Goal: Task Accomplishment & Management: Use online tool/utility

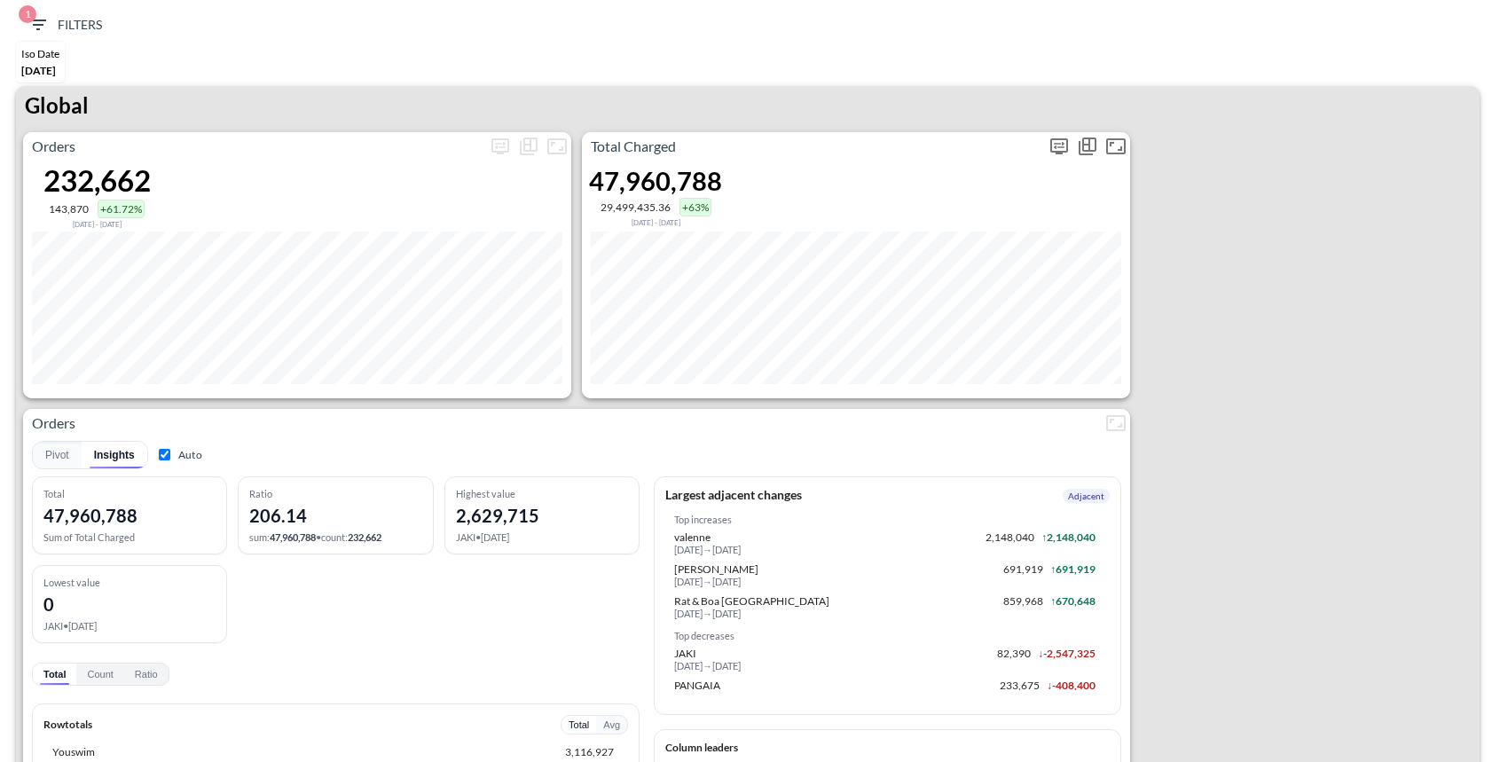
click at [1056, 149] on icon "more" at bounding box center [1060, 146] width 18 height 16
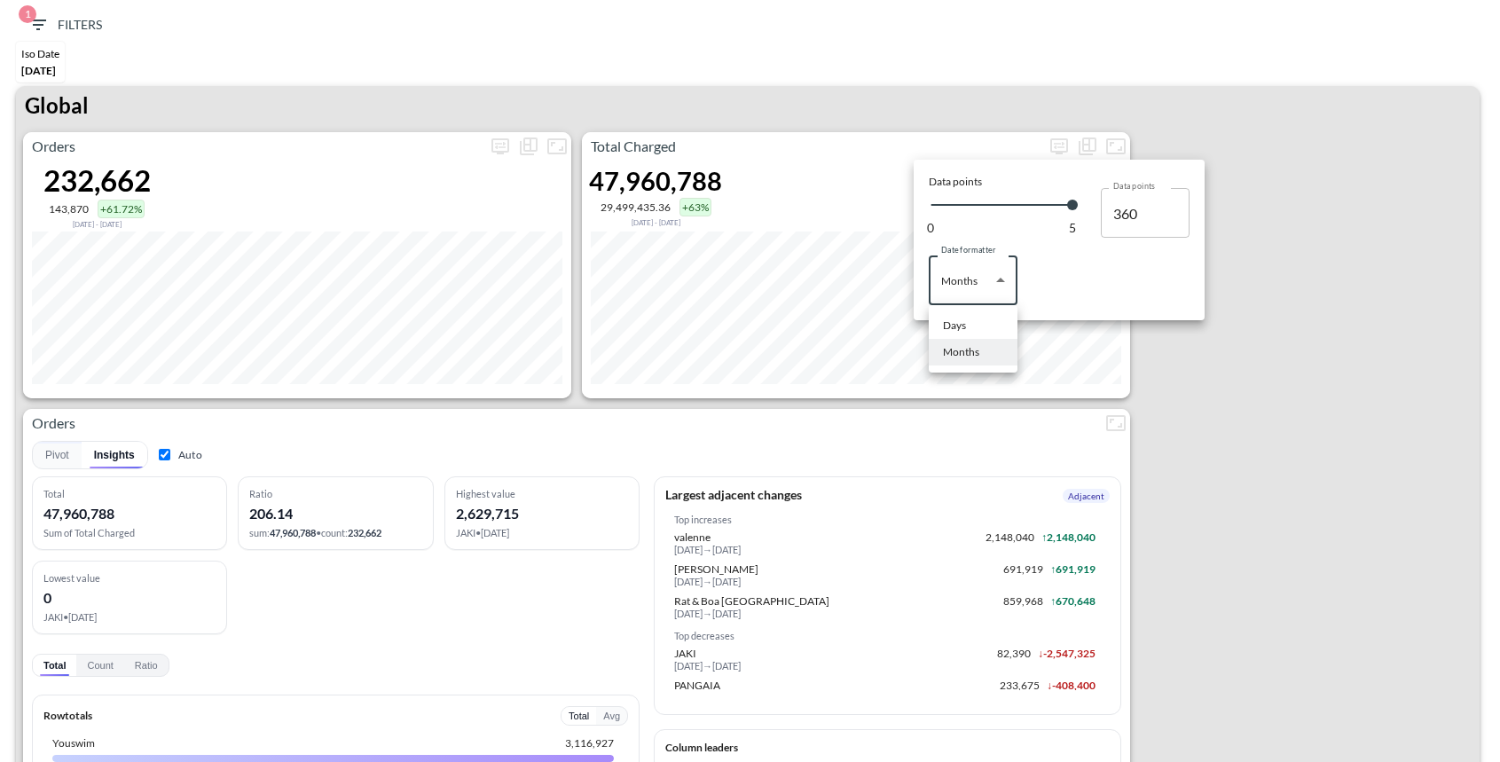
click at [963, 267] on body "BI.P.EYE, Interactive Analytics Dashboards 1 Filters Iso Date [DATE] Global Ord…" at bounding box center [750, 381] width 1500 height 762
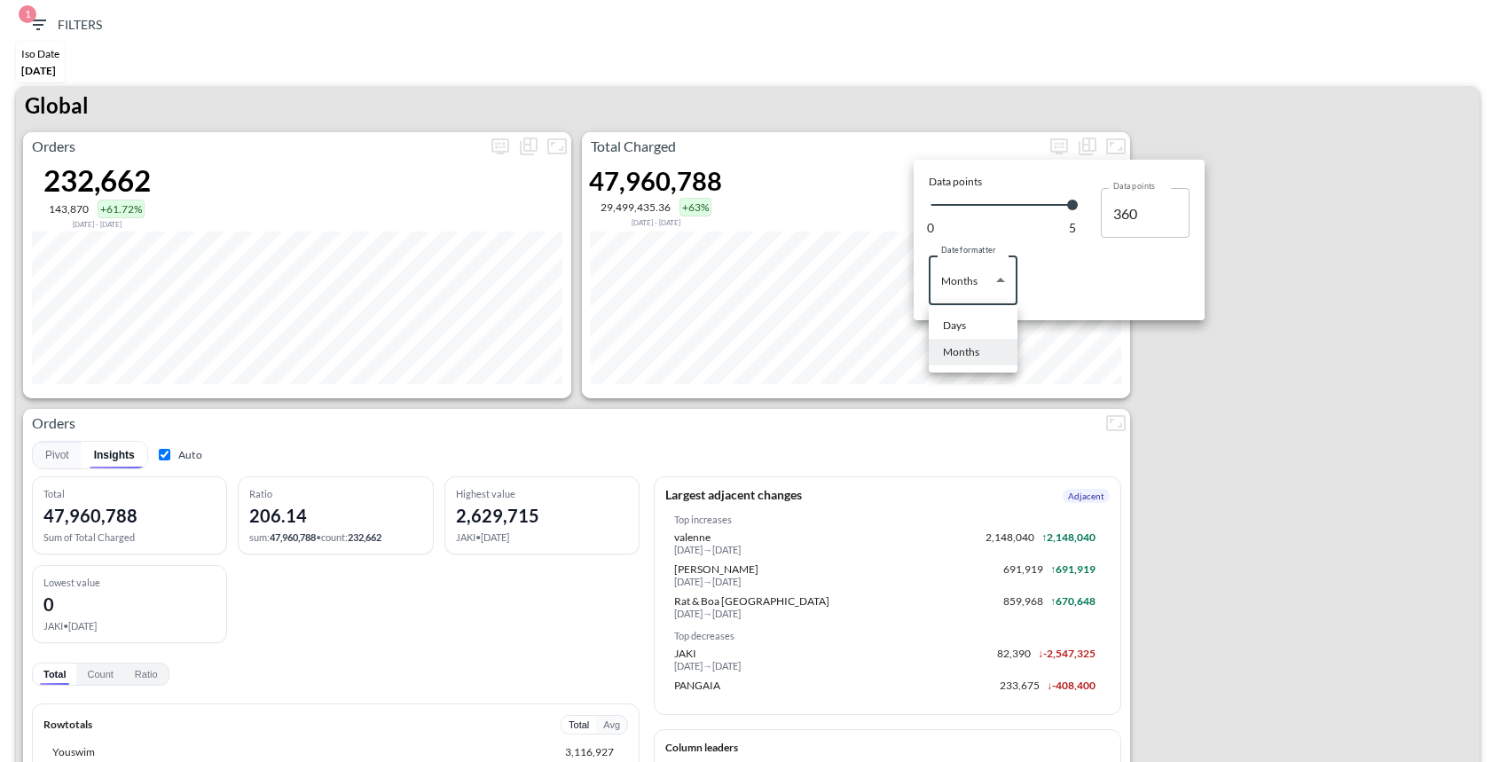
click at [981, 322] on li "Days" at bounding box center [973, 325] width 89 height 27
type input "Days"
type input "146"
click at [1041, 57] on div at bounding box center [750, 381] width 1500 height 762
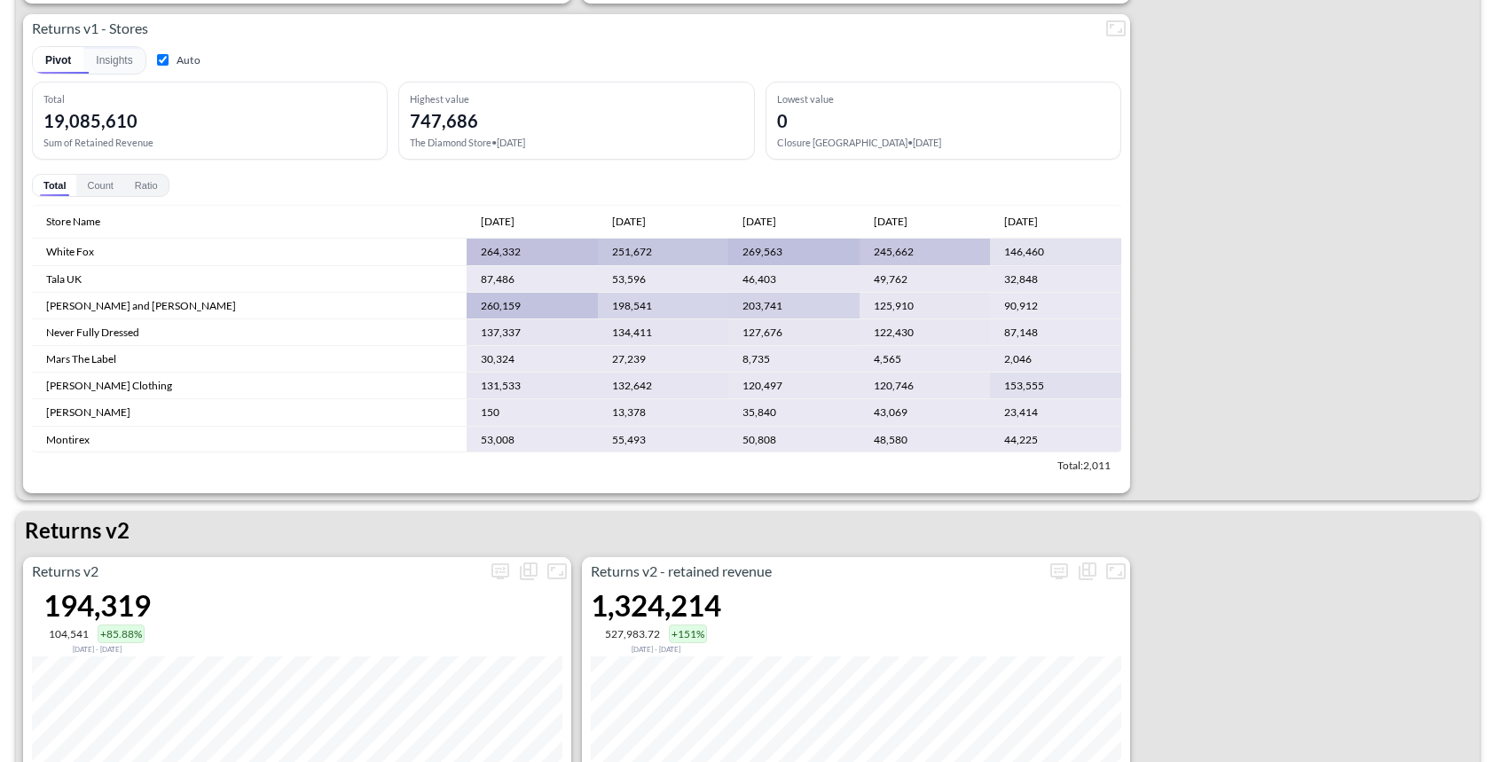
scroll to position [1460, 0]
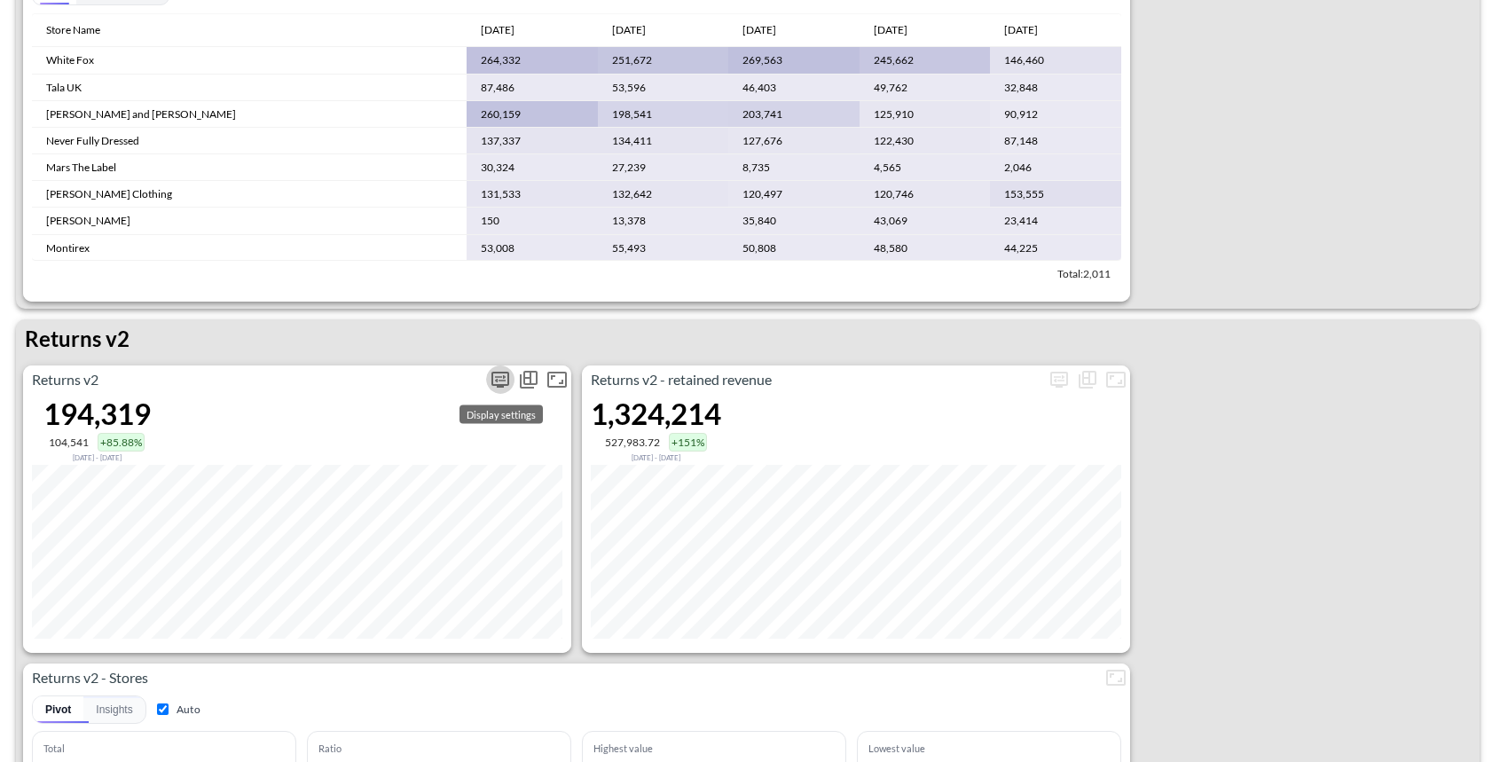
click at [490, 370] on icon "more" at bounding box center [500, 379] width 21 height 21
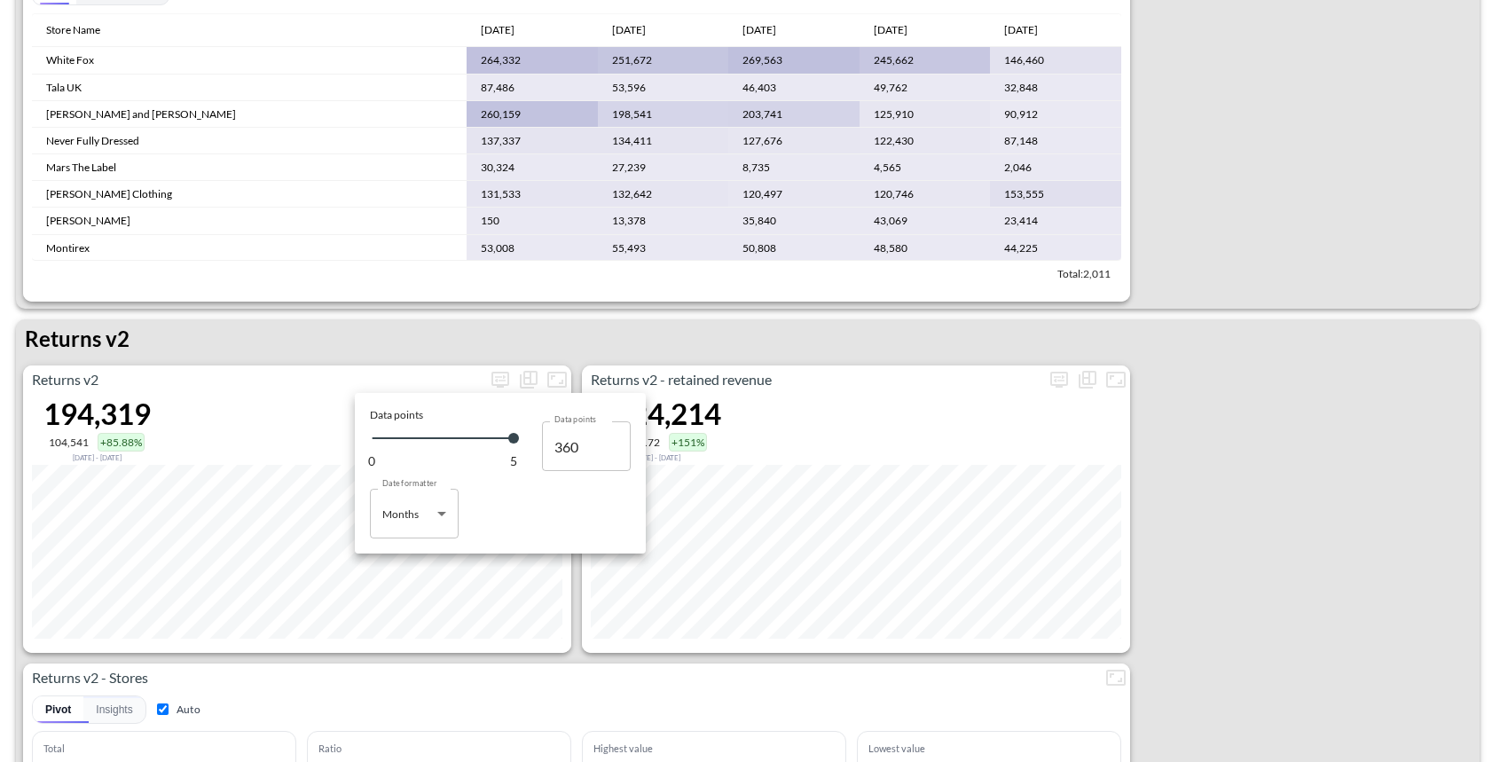
click at [437, 512] on body "BI.P.EYE, Interactive Analytics Dashboards 1 Filters Iso Date [DATE] Global Ord…" at bounding box center [750, 381] width 1500 height 762
click at [416, 559] on li "Days" at bounding box center [414, 559] width 89 height 27
type input "Days"
type input "146"
click at [377, 329] on div at bounding box center [750, 381] width 1500 height 762
